Goal: Task Accomplishment & Management: Manage account settings

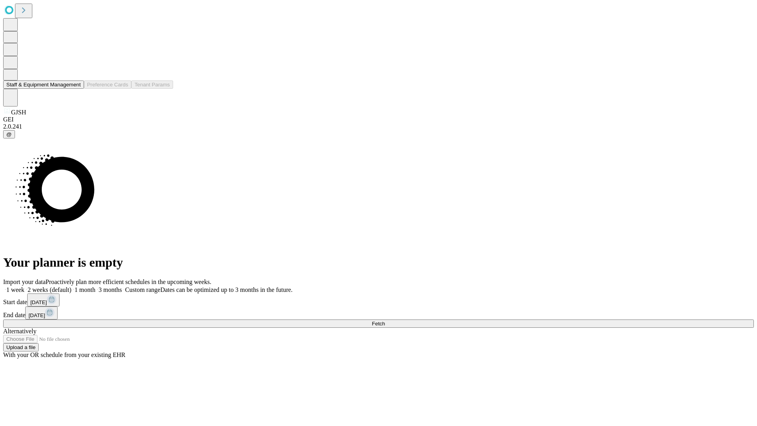
click at [75, 89] on button "Staff & Equipment Management" at bounding box center [43, 84] width 81 height 8
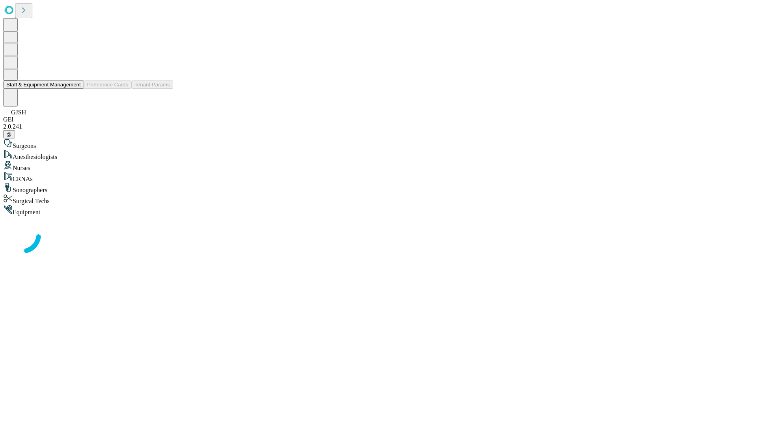
click at [75, 89] on button "Staff & Equipment Management" at bounding box center [43, 84] width 81 height 8
